Goal: Information Seeking & Learning: Find specific fact

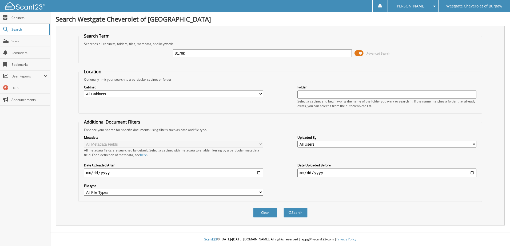
type input "8178k"
click at [284, 208] on button "Search" at bounding box center [296, 213] width 24 height 10
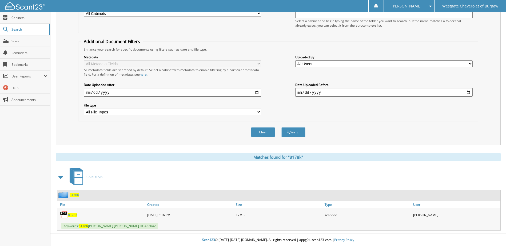
scroll to position [81, 0]
click at [74, 216] on span "8178K" at bounding box center [72, 215] width 9 height 5
